Goal: Task Accomplishment & Management: Manage account settings

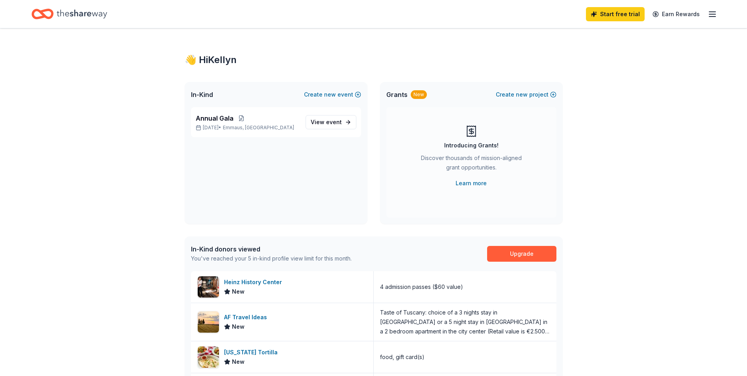
click at [86, 13] on icon "Home" at bounding box center [82, 14] width 50 height 16
click at [707, 14] on div "Start free trial Earn Rewards" at bounding box center [651, 14] width 131 height 19
click at [712, 13] on icon "button" at bounding box center [712, 13] width 9 height 9
click at [625, 59] on link "Account" at bounding box center [618, 61] width 25 height 8
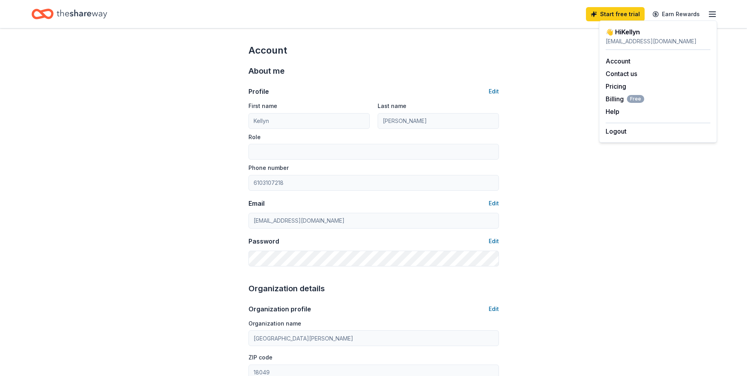
click at [75, 15] on icon "Home" at bounding box center [82, 13] width 50 height 9
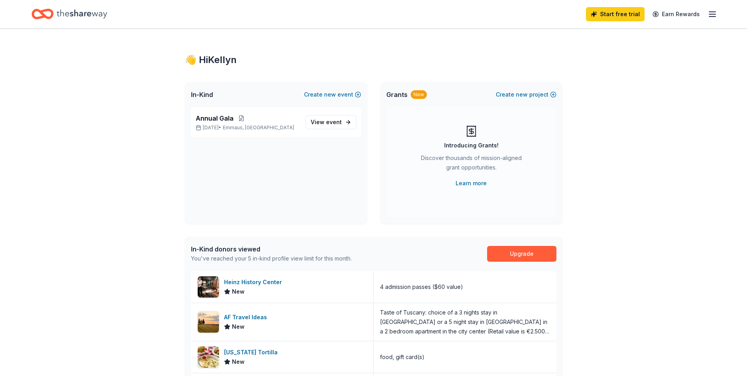
click at [41, 14] on icon "Home" at bounding box center [46, 14] width 12 height 8
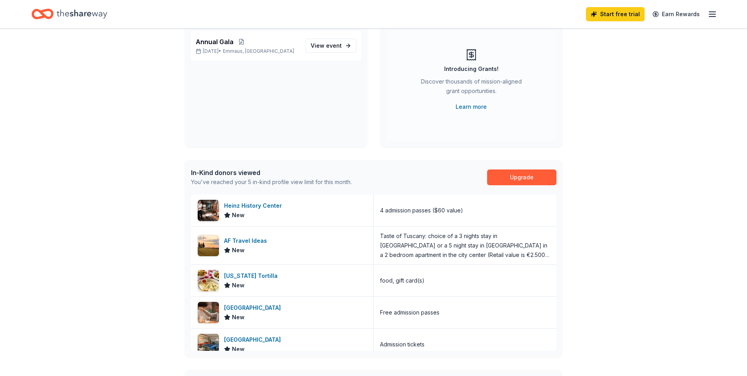
scroll to position [62, 0]
